Goal: Task Accomplishment & Management: Manage account settings

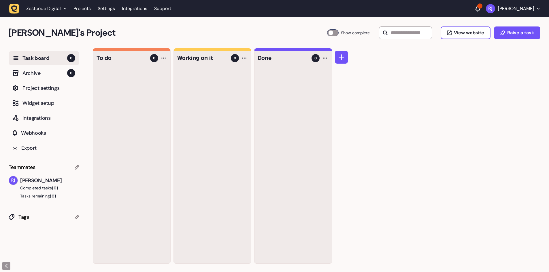
click at [535, 9] on button "[PERSON_NAME]" at bounding box center [513, 8] width 54 height 9
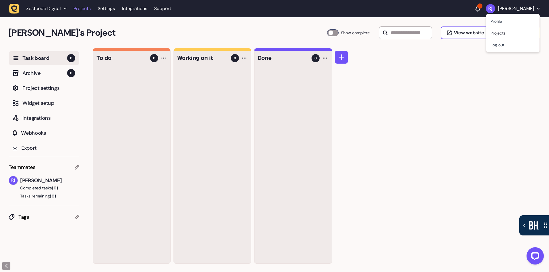
click at [80, 10] on link "Projects" at bounding box center [82, 8] width 17 height 10
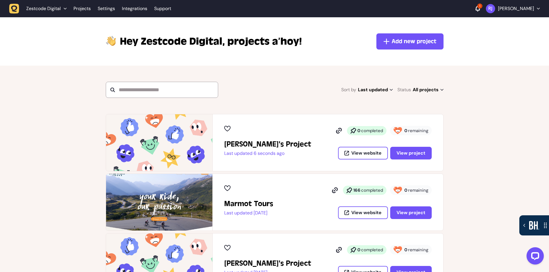
click at [525, 9] on p "[PERSON_NAME]" at bounding box center [516, 9] width 36 height 6
click at [498, 44] on button "Log out" at bounding box center [513, 45] width 45 height 6
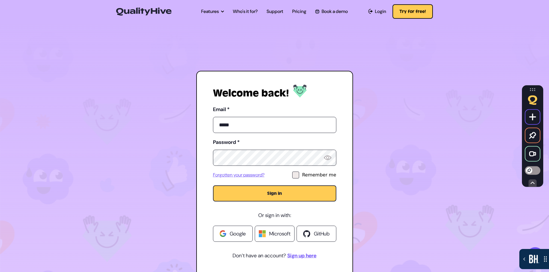
click at [213, 186] on button "Sign in" at bounding box center [274, 194] width 123 height 16
type input "**********"
click at [233, 233] on span "Google" at bounding box center [238, 234] width 16 height 8
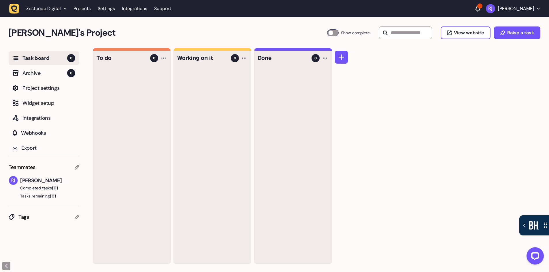
click at [67, 8] on li "Zestcode Digital" at bounding box center [46, 8] width 47 height 10
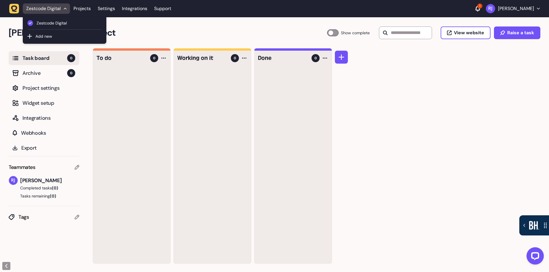
click at [67, 8] on li "Zestcode Digital" at bounding box center [46, 8] width 47 height 10
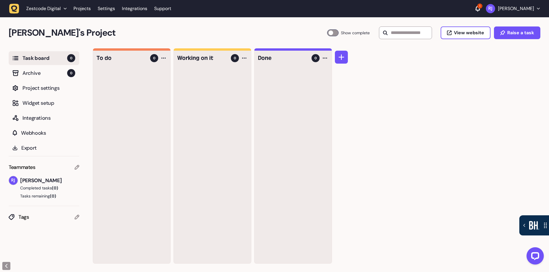
click at [67, 8] on li "Zestcode Digital" at bounding box center [46, 8] width 47 height 10
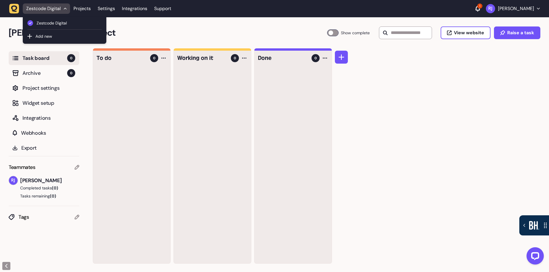
click at [67, 8] on li "Zestcode Digital" at bounding box center [46, 8] width 47 height 10
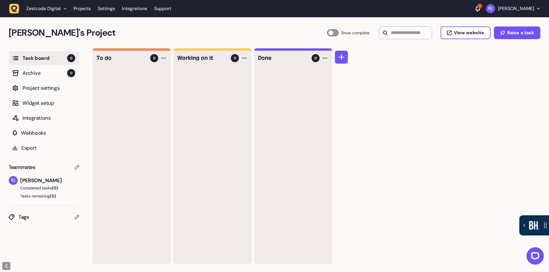
click at [521, 10] on p "[PERSON_NAME]" at bounding box center [516, 9] width 36 height 6
click at [500, 47] on button "Log out" at bounding box center [513, 45] width 45 height 6
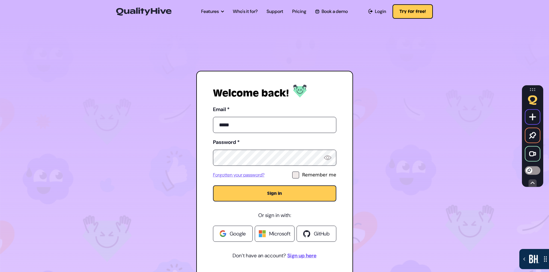
type input "**********"
click at [249, 177] on link "Forgotten your password?" at bounding box center [239, 175] width 52 height 7
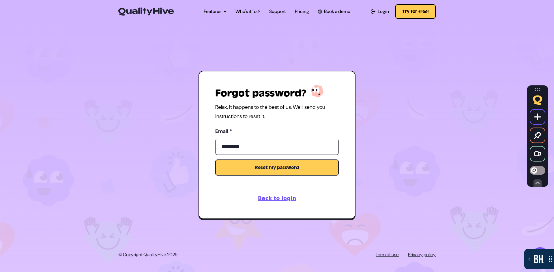
type input "**********"
click at [271, 168] on button "Reset my password" at bounding box center [276, 168] width 123 height 16
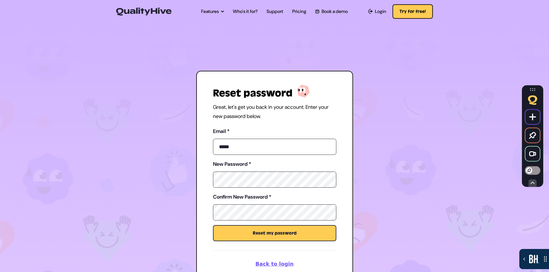
type input "**********"
click at [281, 231] on button "Reset my password" at bounding box center [274, 233] width 123 height 16
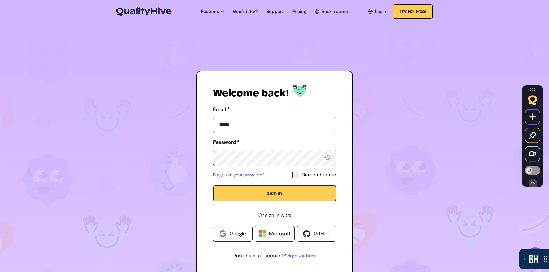
type input "**********"
click at [276, 193] on button "Sign in" at bounding box center [274, 194] width 123 height 16
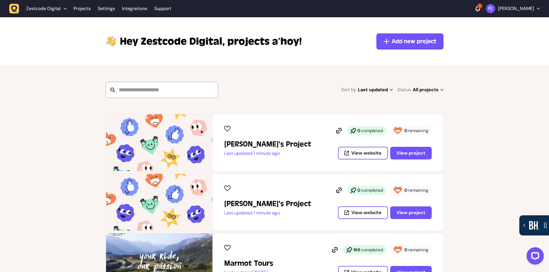
click at [526, 8] on p "[PERSON_NAME]" at bounding box center [516, 9] width 36 height 6
click at [82, 9] on link "Projects" at bounding box center [82, 8] width 17 height 10
click at [60, 8] on span "Zestcode Digital" at bounding box center [43, 9] width 35 height 6
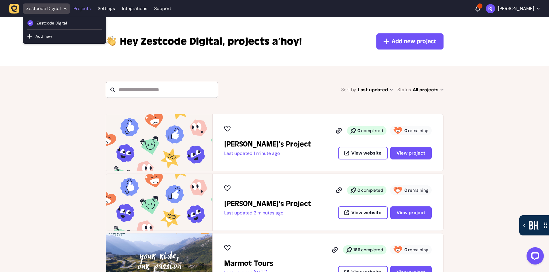
click at [80, 9] on link "Projects" at bounding box center [82, 8] width 17 height 10
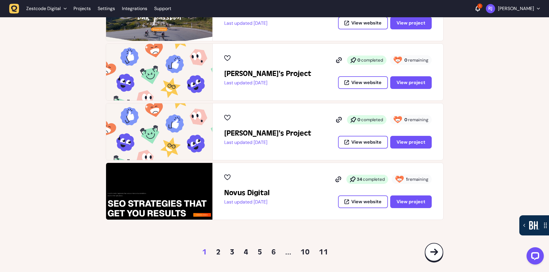
scroll to position [286, 0]
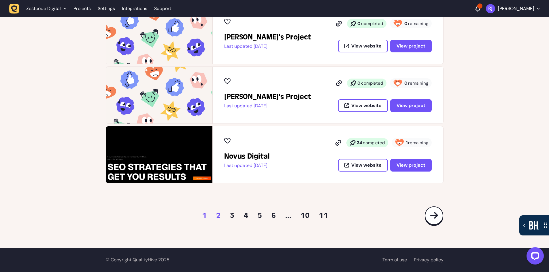
click at [218, 214] on link "2" at bounding box center [218, 215] width 5 height 9
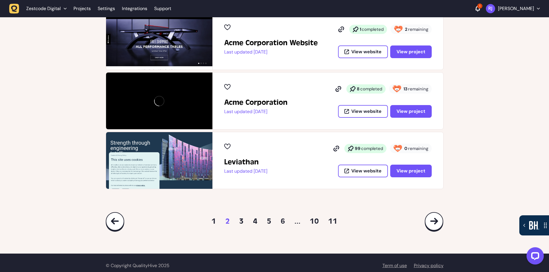
scroll to position [286, 0]
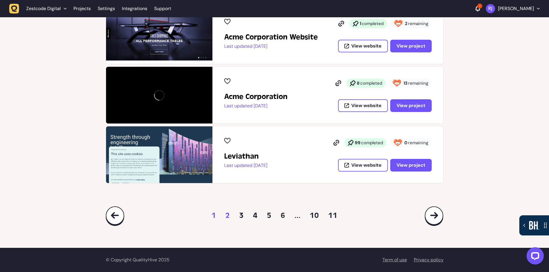
click at [214, 214] on link "1" at bounding box center [214, 215] width 5 height 9
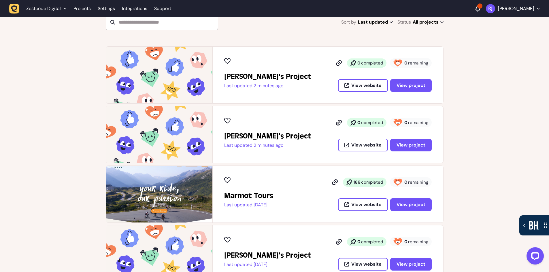
scroll to position [58, 0]
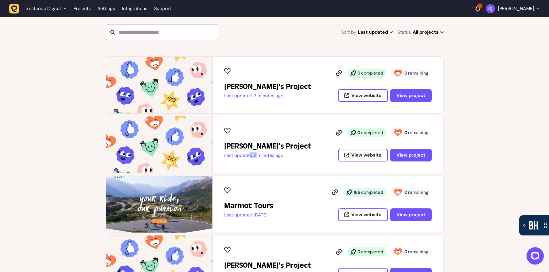
drag, startPoint x: 255, startPoint y: 156, endPoint x: 248, endPoint y: 156, distance: 7.2
click at [248, 156] on p "Last updated 2 minutes ago" at bounding box center [267, 156] width 87 height 6
click at [291, 158] on div "Riki-leigh's Project Last updated 2 minutes ago 0 completed 0 remaining View we…" at bounding box center [328, 145] width 208 height 34
click at [479, 8] on icon at bounding box center [478, 9] width 4 height 6
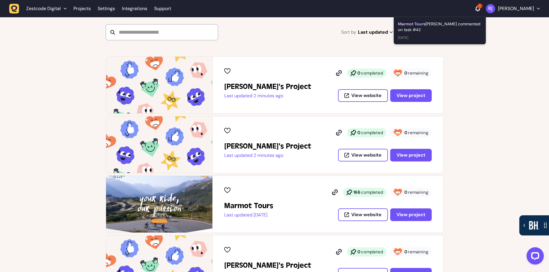
click at [472, 26] on div "Marmot Tours Paris Zisis commented on task #42" at bounding box center [440, 27] width 84 height 12
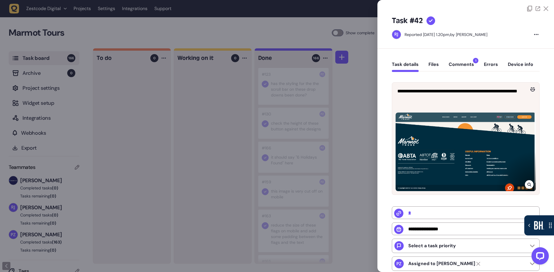
click at [65, 29] on div at bounding box center [277, 136] width 554 height 272
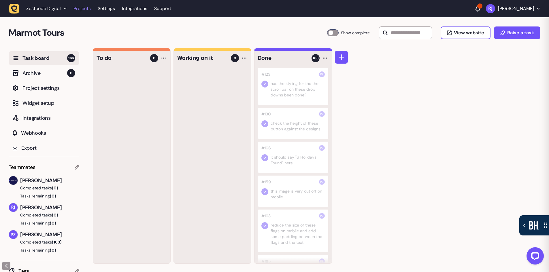
click at [82, 9] on link "Projects" at bounding box center [82, 8] width 17 height 10
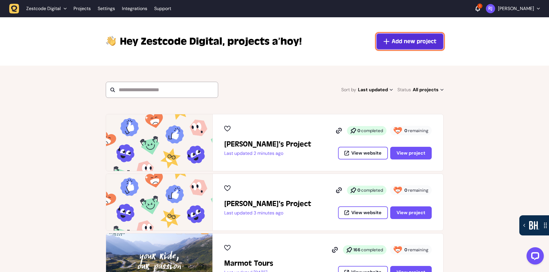
click at [403, 42] on span "Add new project" at bounding box center [414, 41] width 45 height 8
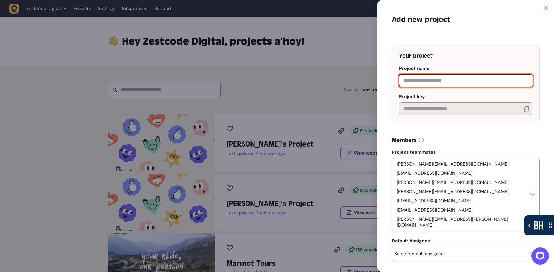
click at [421, 82] on input "text" at bounding box center [465, 80] width 133 height 13
click at [434, 80] on input "text" at bounding box center [465, 80] width 133 height 13
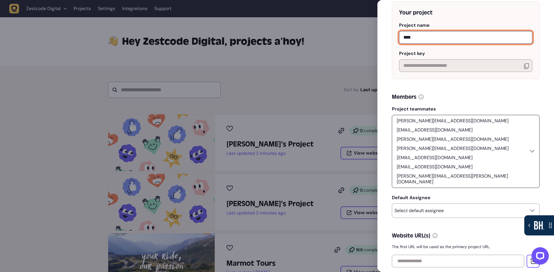
scroll to position [71, 0]
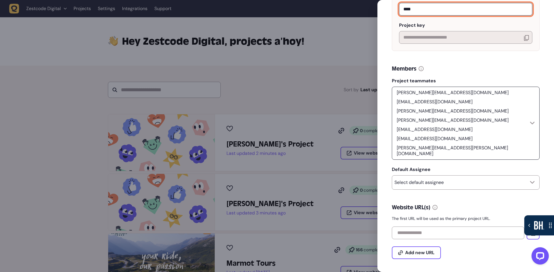
type input "****"
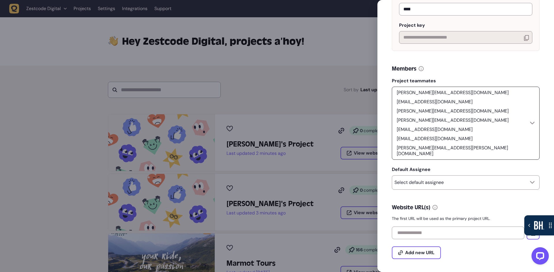
click at [532, 111] on div "harry@zestcode.digital riki@zestcode.digital ameet@weareyellowball.com tom@zest…" at bounding box center [466, 123] width 148 height 73
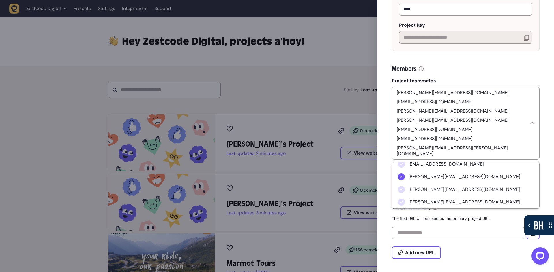
scroll to position [58, 0]
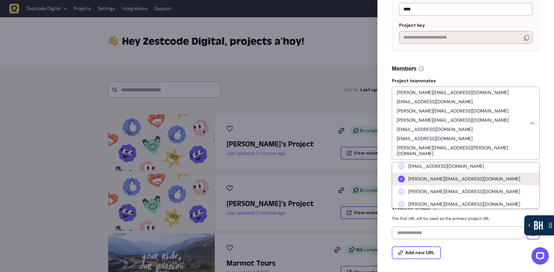
click at [439, 176] on span "ameet@weareyellowball.com" at bounding box center [464, 179] width 112 height 6
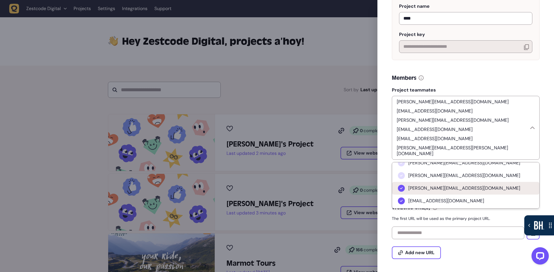
click at [436, 186] on span "tom@zestcode.digital" at bounding box center [464, 189] width 112 height 6
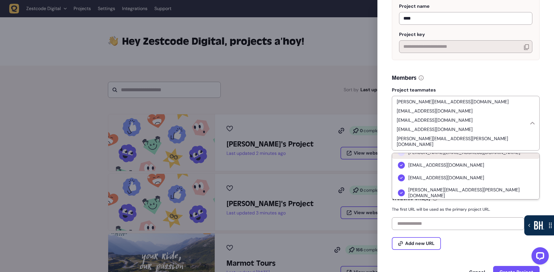
scroll to position [115, 0]
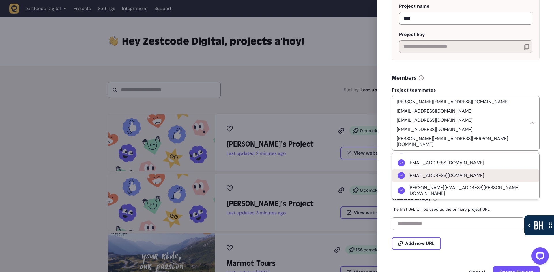
click at [435, 173] on span "salvador@sazy.com" at bounding box center [446, 176] width 76 height 6
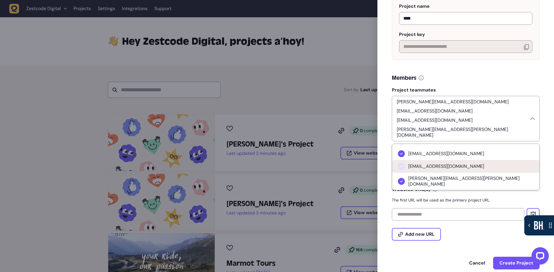
scroll to position [53, 0]
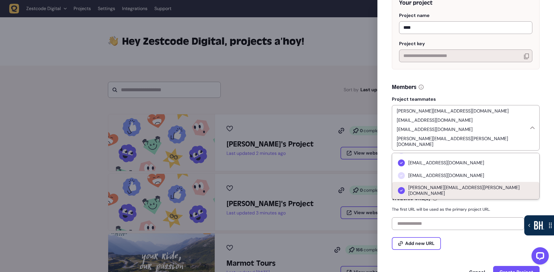
click at [436, 185] on span "Tim.Hill@thomasridley.co.uk" at bounding box center [470, 191] width 125 height 12
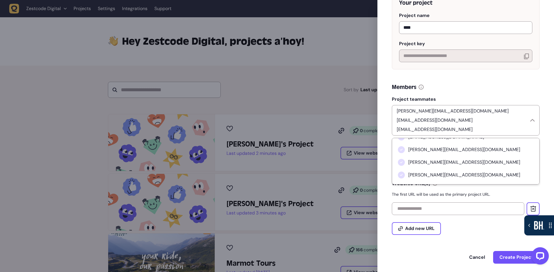
scroll to position [16, 0]
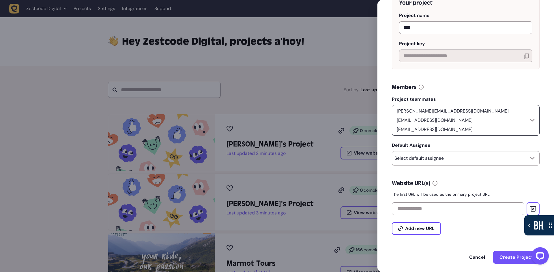
click at [531, 119] on icon at bounding box center [532, 120] width 5 height 3
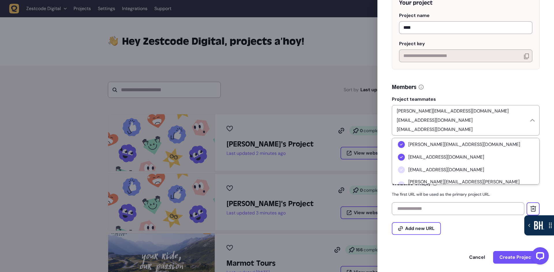
click at [517, 91] on div "Members" at bounding box center [466, 87] width 148 height 8
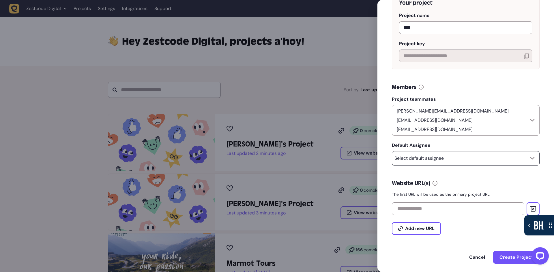
click at [455, 151] on div "Select default assignee" at bounding box center [466, 158] width 148 height 14
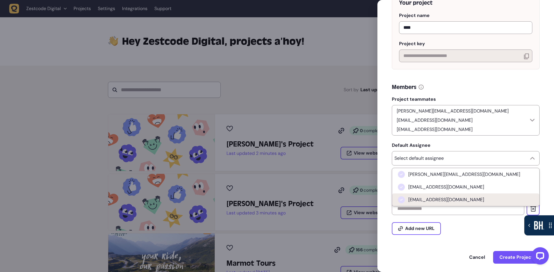
click at [457, 197] on span "html.dev.88@gmail.com" at bounding box center [446, 200] width 76 height 6
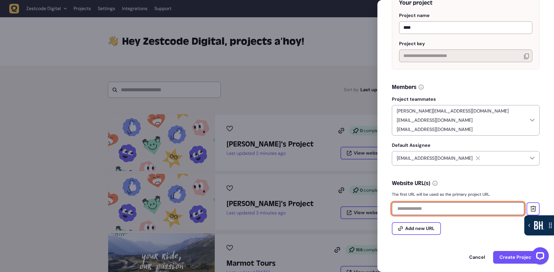
click at [440, 204] on input "text" at bounding box center [458, 209] width 132 height 13
paste input "**********"
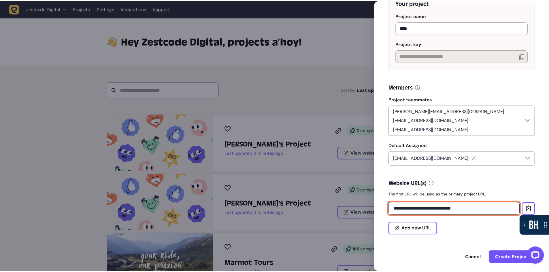
scroll to position [53, 0]
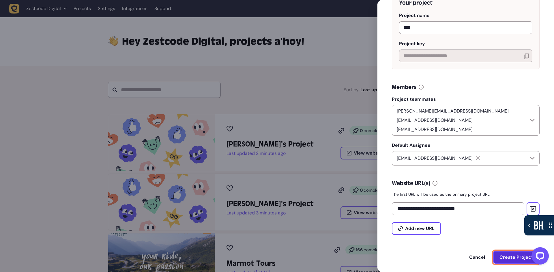
type input "**********"
click at [513, 255] on span "Create Project" at bounding box center [516, 257] width 34 height 5
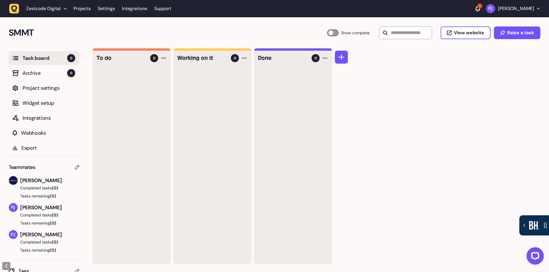
click at [108, 58] on h4 "To do" at bounding box center [122, 58] width 50 height 8
click at [193, 59] on h4 "Working on it" at bounding box center [202, 58] width 50 height 8
click at [270, 62] on h4 "Done" at bounding box center [283, 58] width 50 height 8
click at [342, 60] on icon at bounding box center [342, 57] width 6 height 6
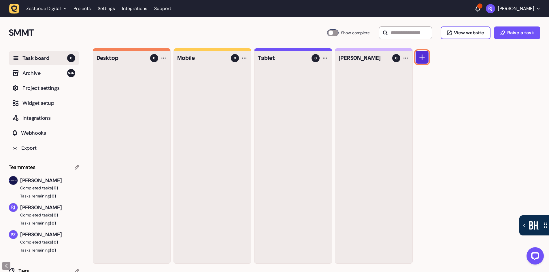
click at [422, 57] on icon at bounding box center [422, 57] width 6 height 6
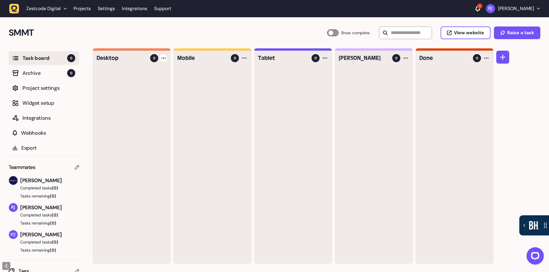
click at [163, 58] on icon at bounding box center [163, 58] width 4 height 1
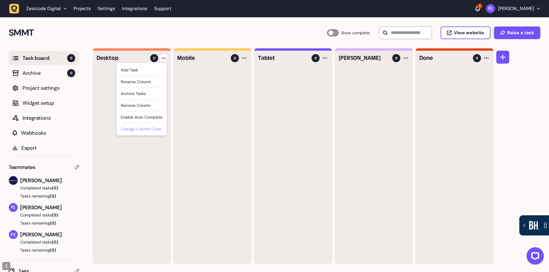
click at [144, 129] on div "Change column color" at bounding box center [142, 129] width 42 height 7
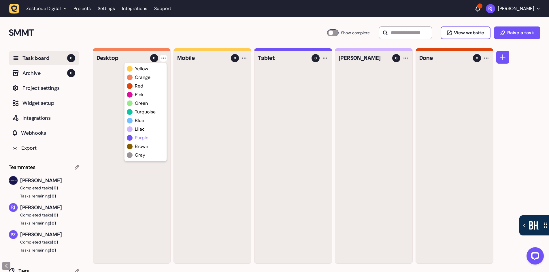
click at [141, 138] on span "purple" at bounding box center [142, 138] width 14 height 7
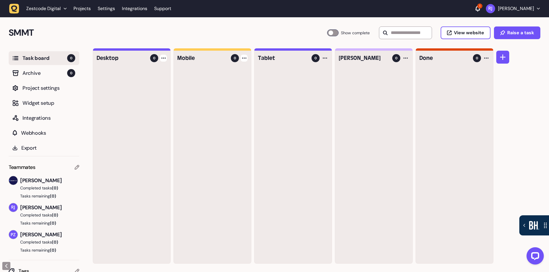
click at [246, 60] on div at bounding box center [244, 58] width 7 height 7
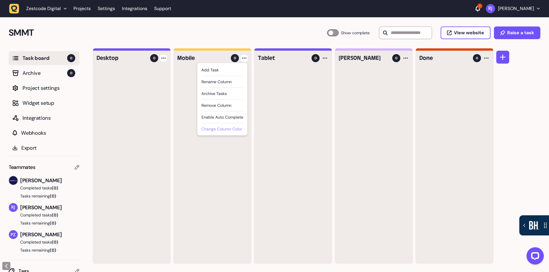
click at [226, 127] on div "Change column color" at bounding box center [223, 129] width 42 height 7
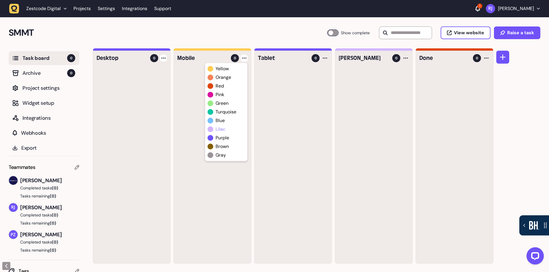
click at [222, 130] on span "lilac" at bounding box center [221, 129] width 10 height 7
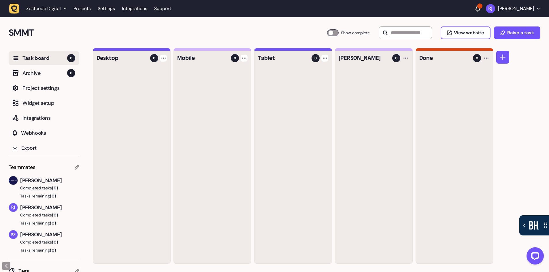
click at [327, 60] on div at bounding box center [324, 58] width 7 height 7
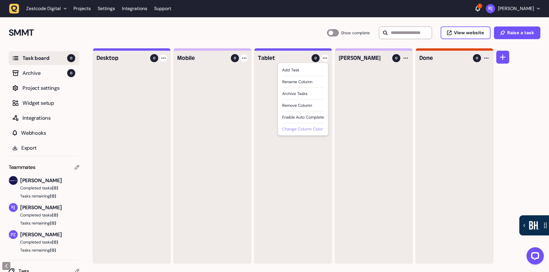
click at [310, 127] on div "Change column color" at bounding box center [303, 129] width 42 height 7
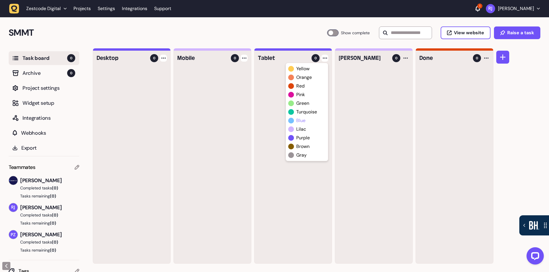
click at [306, 120] on div "blue" at bounding box center [306, 120] width 37 height 7
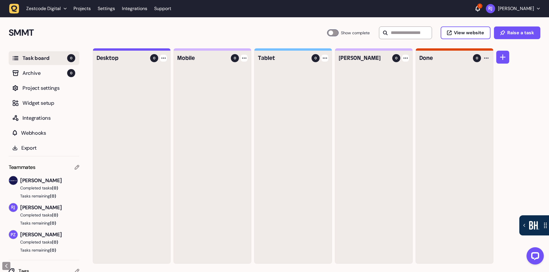
click at [406, 60] on div at bounding box center [405, 58] width 7 height 7
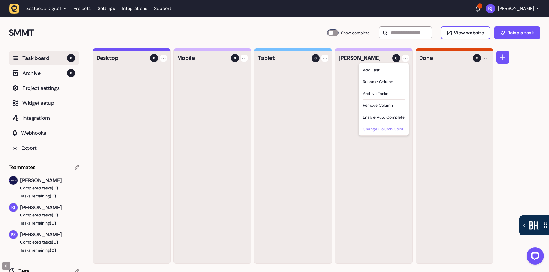
click at [390, 129] on div "Change column color" at bounding box center [384, 129] width 42 height 7
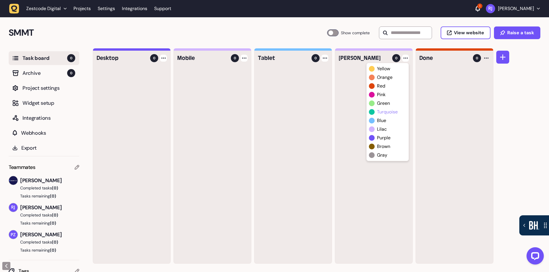
click at [372, 113] on span at bounding box center [372, 112] width 6 height 6
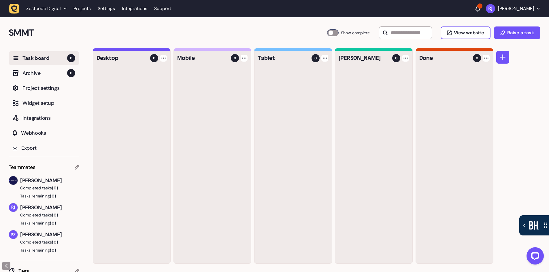
click at [487, 60] on div at bounding box center [486, 58] width 7 height 7
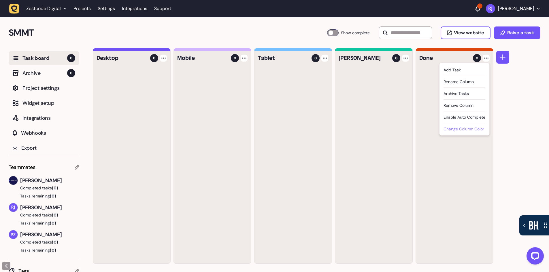
click at [464, 129] on div "Change column color" at bounding box center [465, 129] width 42 height 7
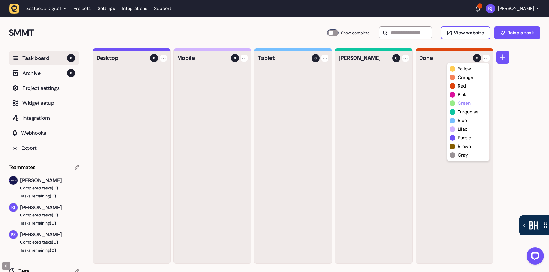
click at [453, 104] on span at bounding box center [453, 104] width 6 height 6
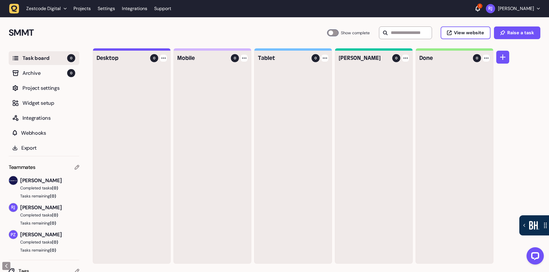
click at [130, 96] on div at bounding box center [131, 166] width 77 height 196
